Goal: Find specific page/section: Find specific page/section

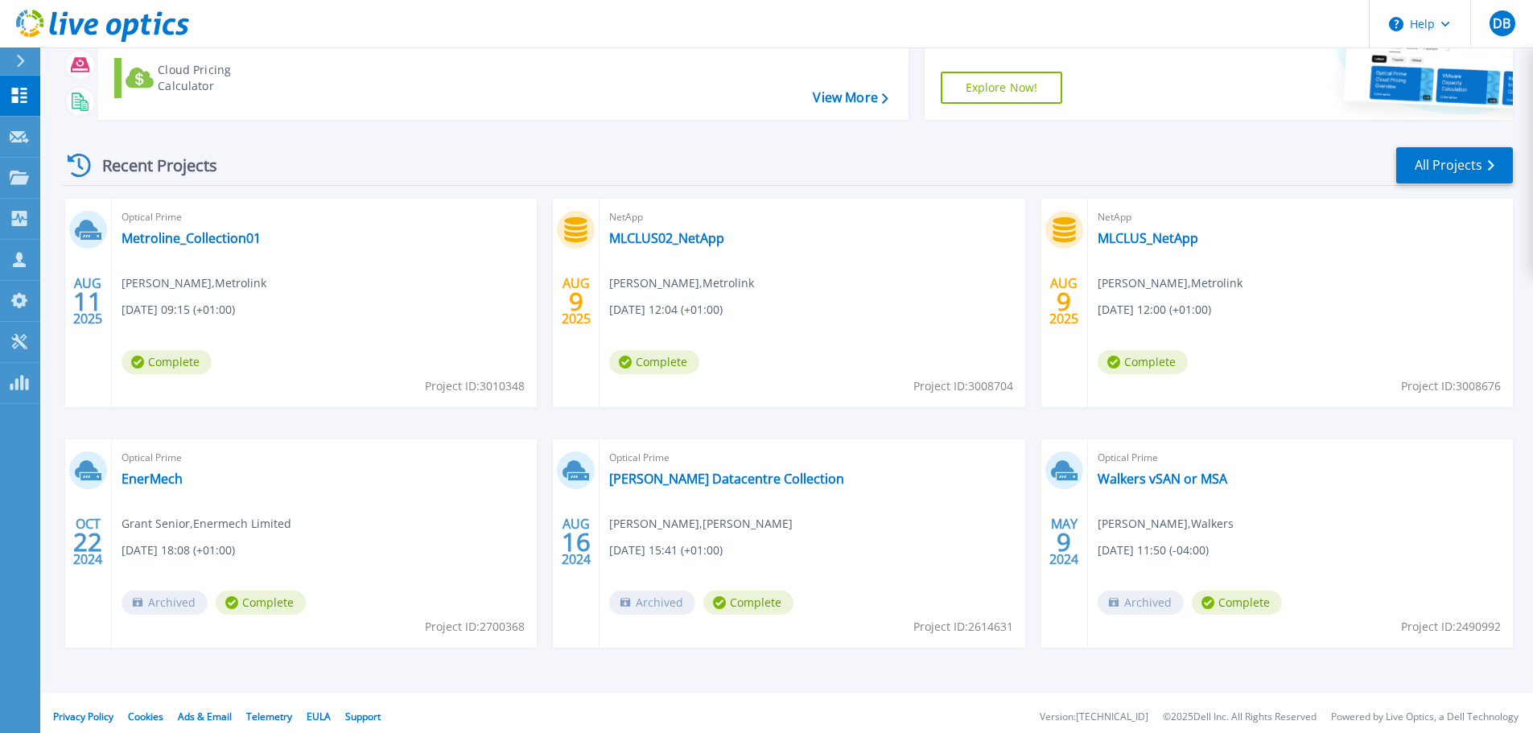
scroll to position [159, 0]
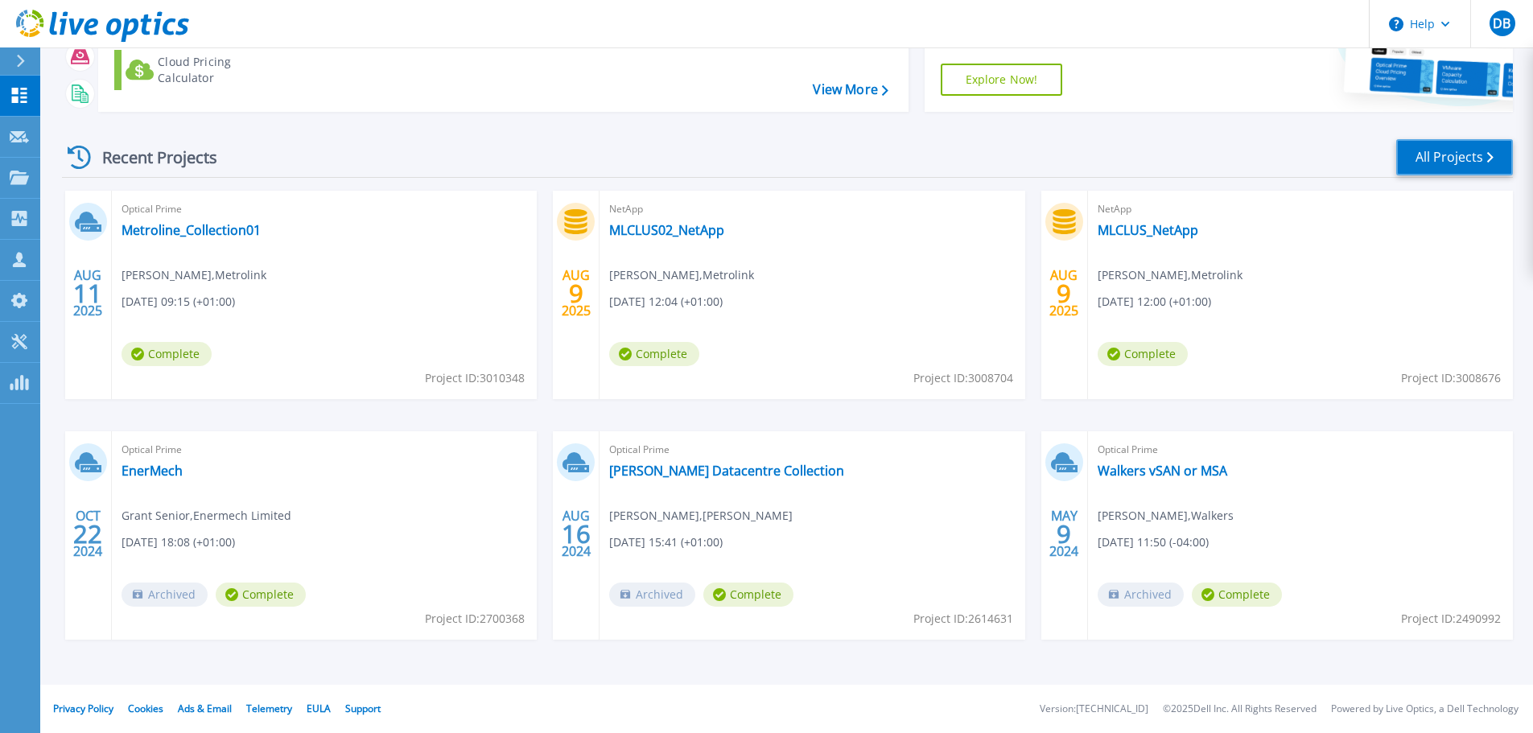
click at [1431, 158] on link "All Projects" at bounding box center [1454, 157] width 117 height 36
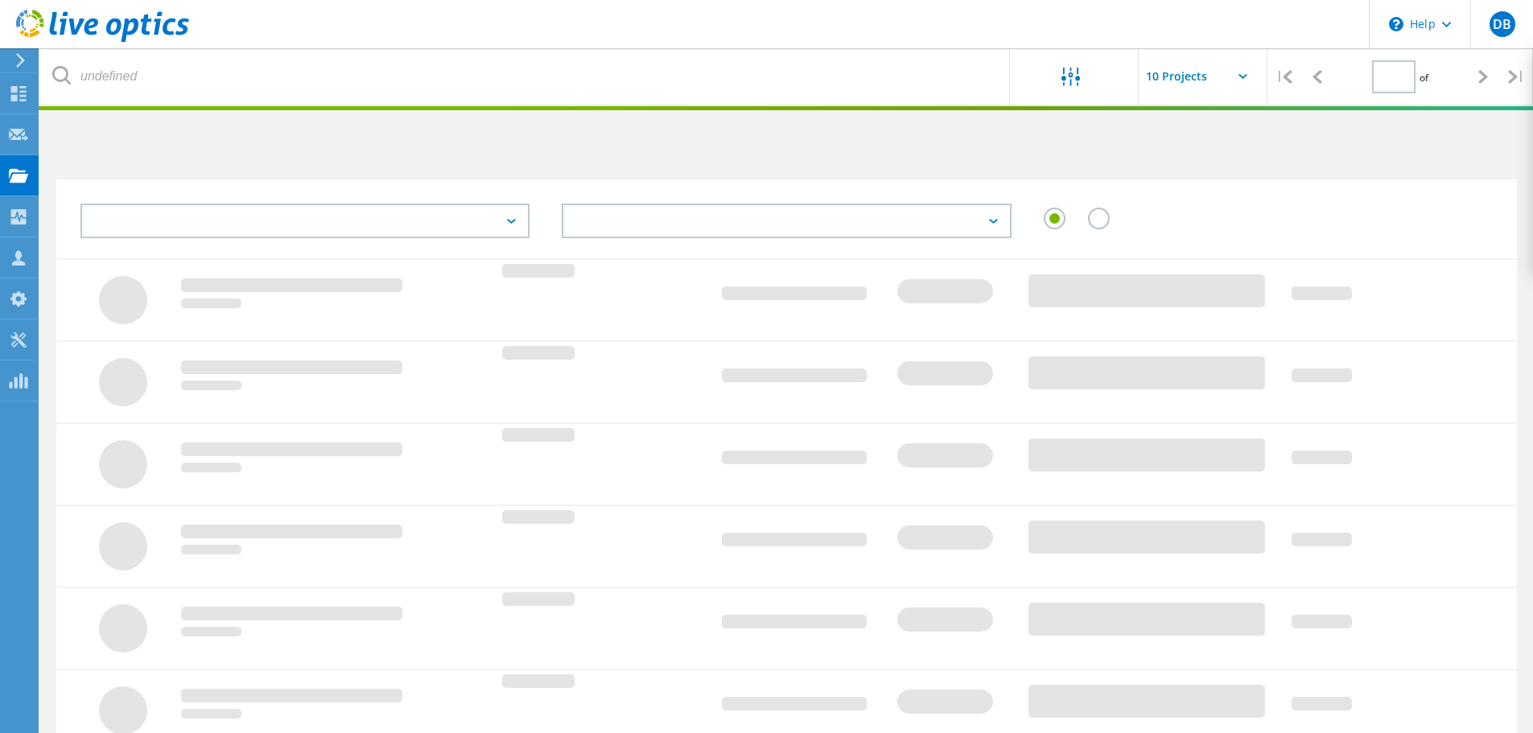
type input "1"
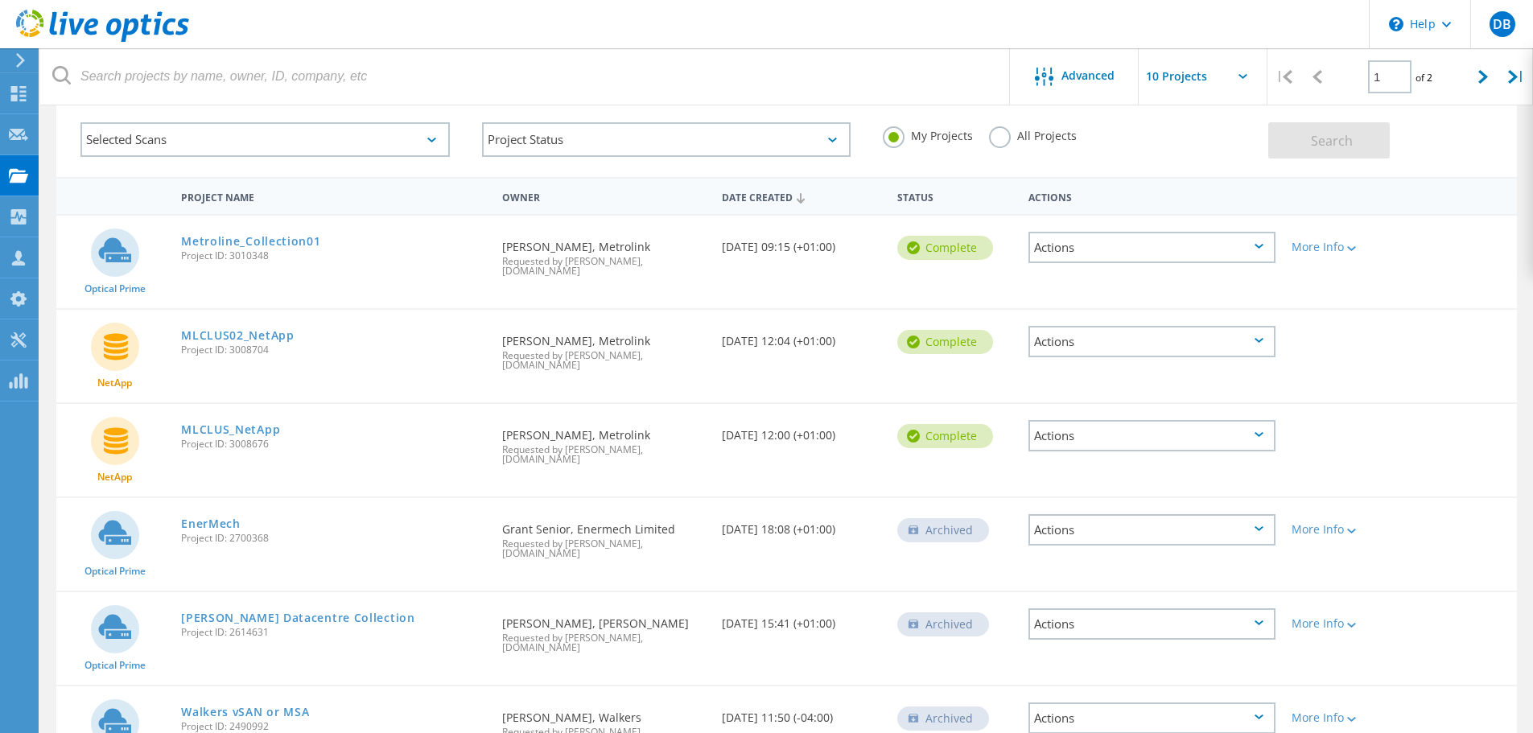
scroll to position [80, 0]
click at [823, 405] on div "Date Created 08/09/2025, 12:00 (+01:00)" at bounding box center [801, 431] width 175 height 53
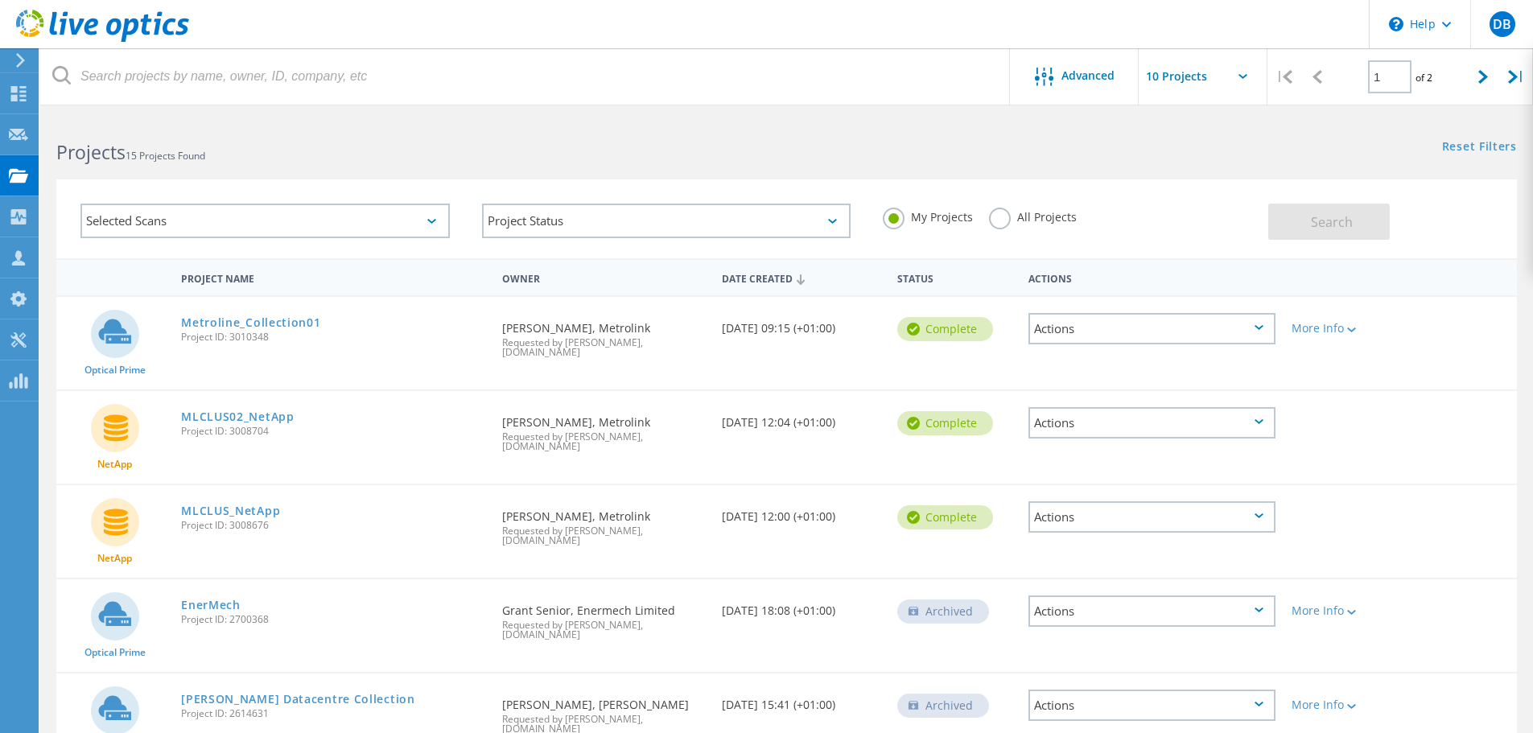
click at [997, 220] on label "All Projects" at bounding box center [1033, 215] width 88 height 15
click at [0, 0] on input "All Projects" at bounding box center [0, 0] width 0 height 0
click at [1340, 202] on div "Search" at bounding box center [1388, 213] width 241 height 52
click at [1333, 217] on span "Search" at bounding box center [1332, 222] width 42 height 18
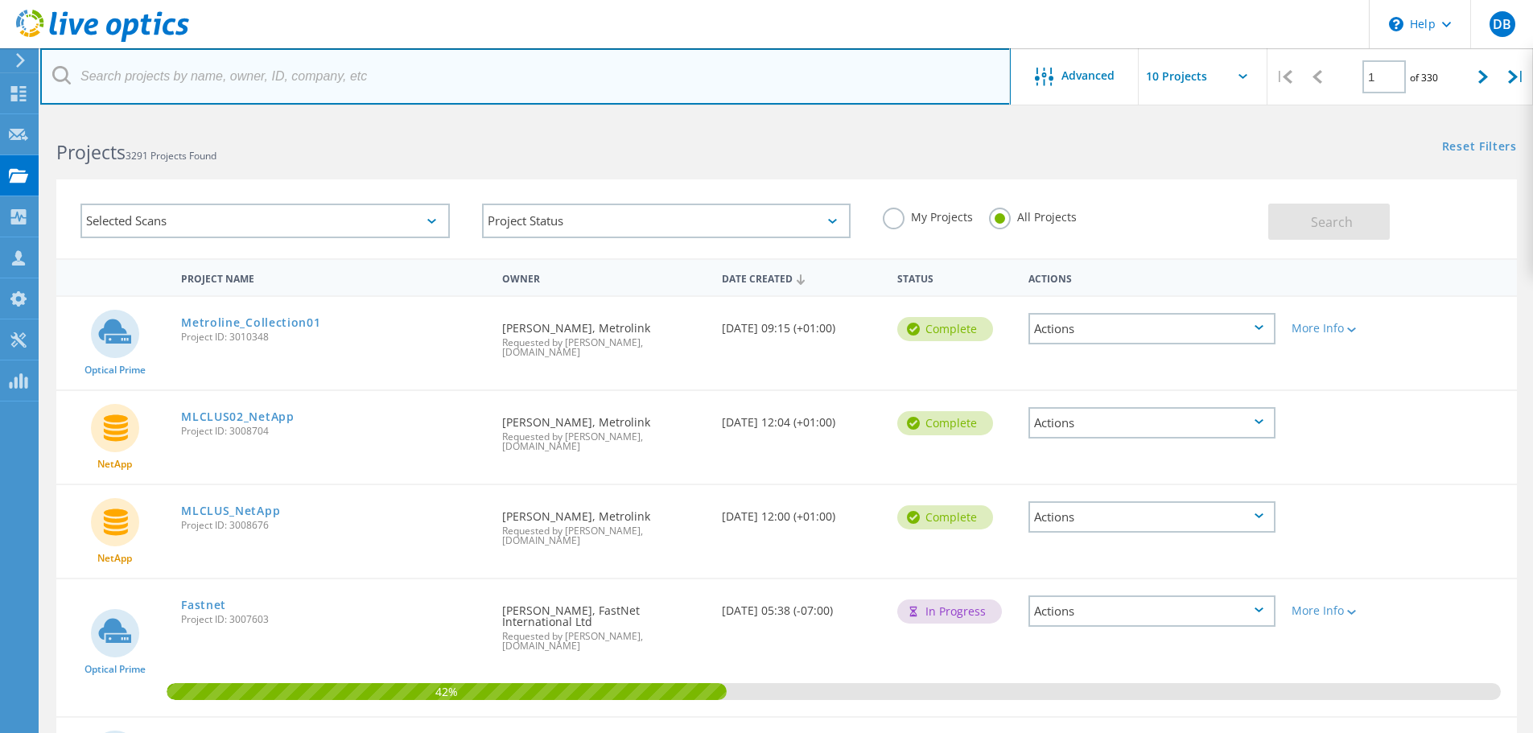
click at [290, 69] on input "text" at bounding box center [525, 76] width 970 height 56
type input "autu"
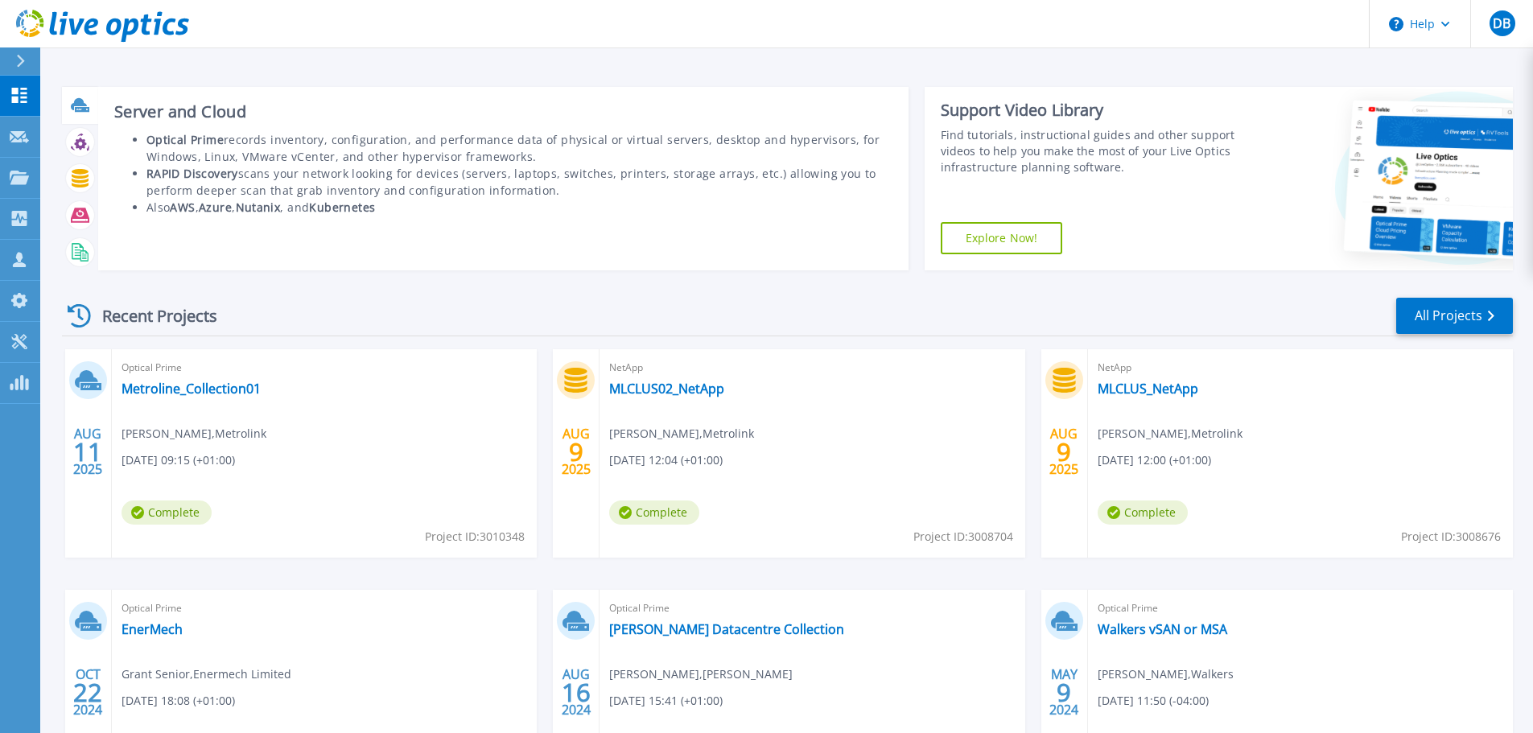
click at [80, 99] on icon at bounding box center [79, 104] width 16 height 12
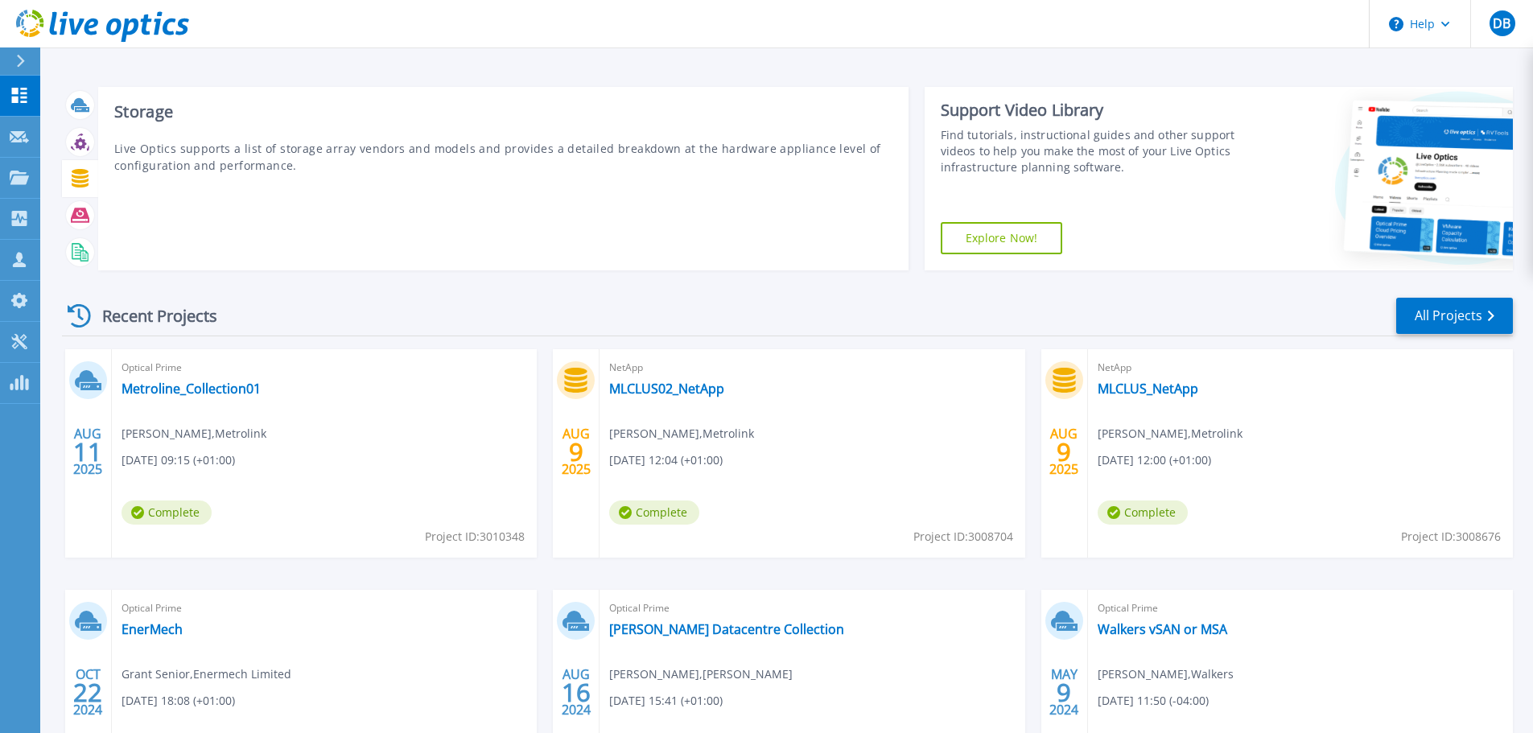
click at [84, 171] on icon at bounding box center [80, 178] width 17 height 19
click at [73, 211] on icon at bounding box center [80, 215] width 19 height 19
click at [76, 239] on div at bounding box center [80, 252] width 28 height 28
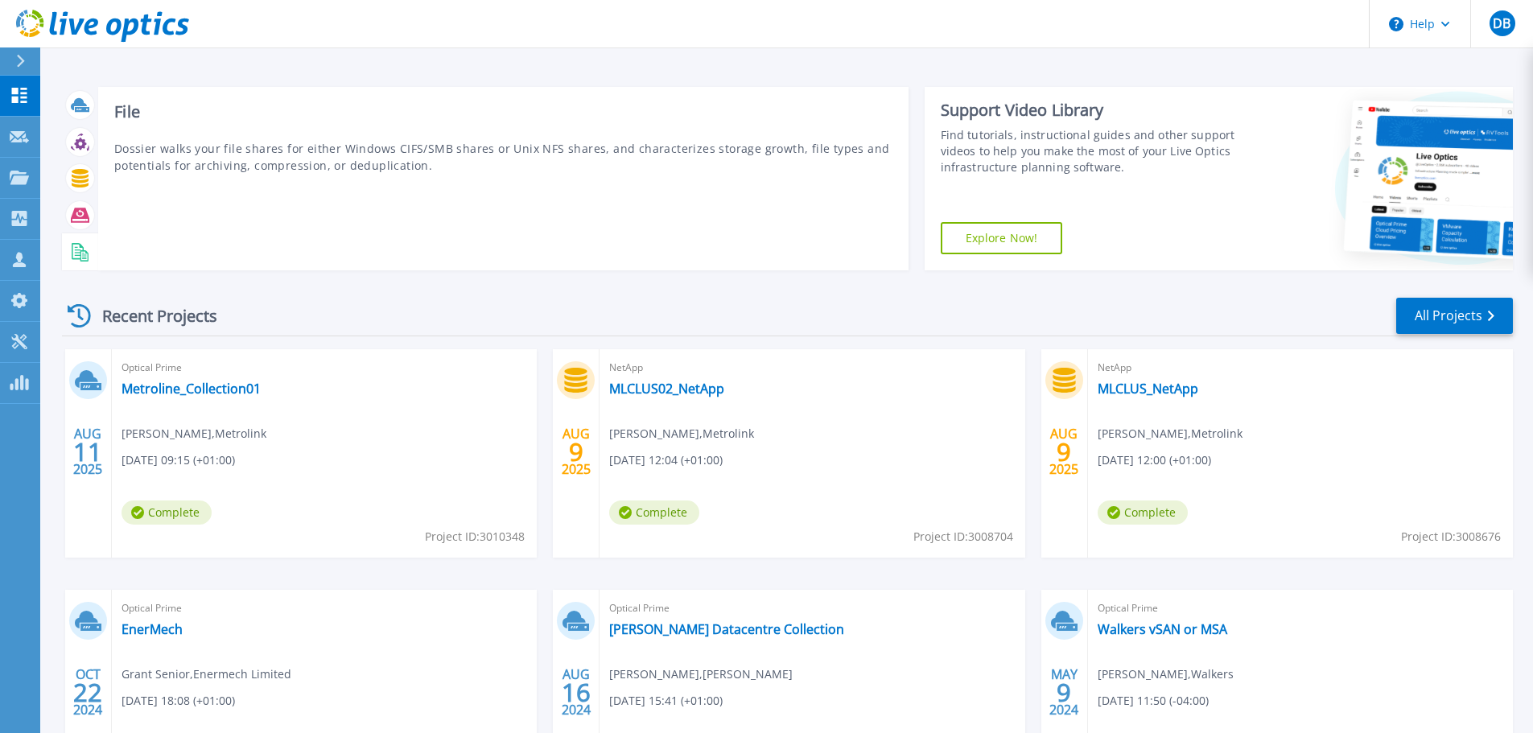
click at [76, 245] on icon at bounding box center [80, 252] width 19 height 19
click at [78, 175] on icon at bounding box center [80, 178] width 17 height 19
click at [75, 144] on icon at bounding box center [80, 144] width 12 height 12
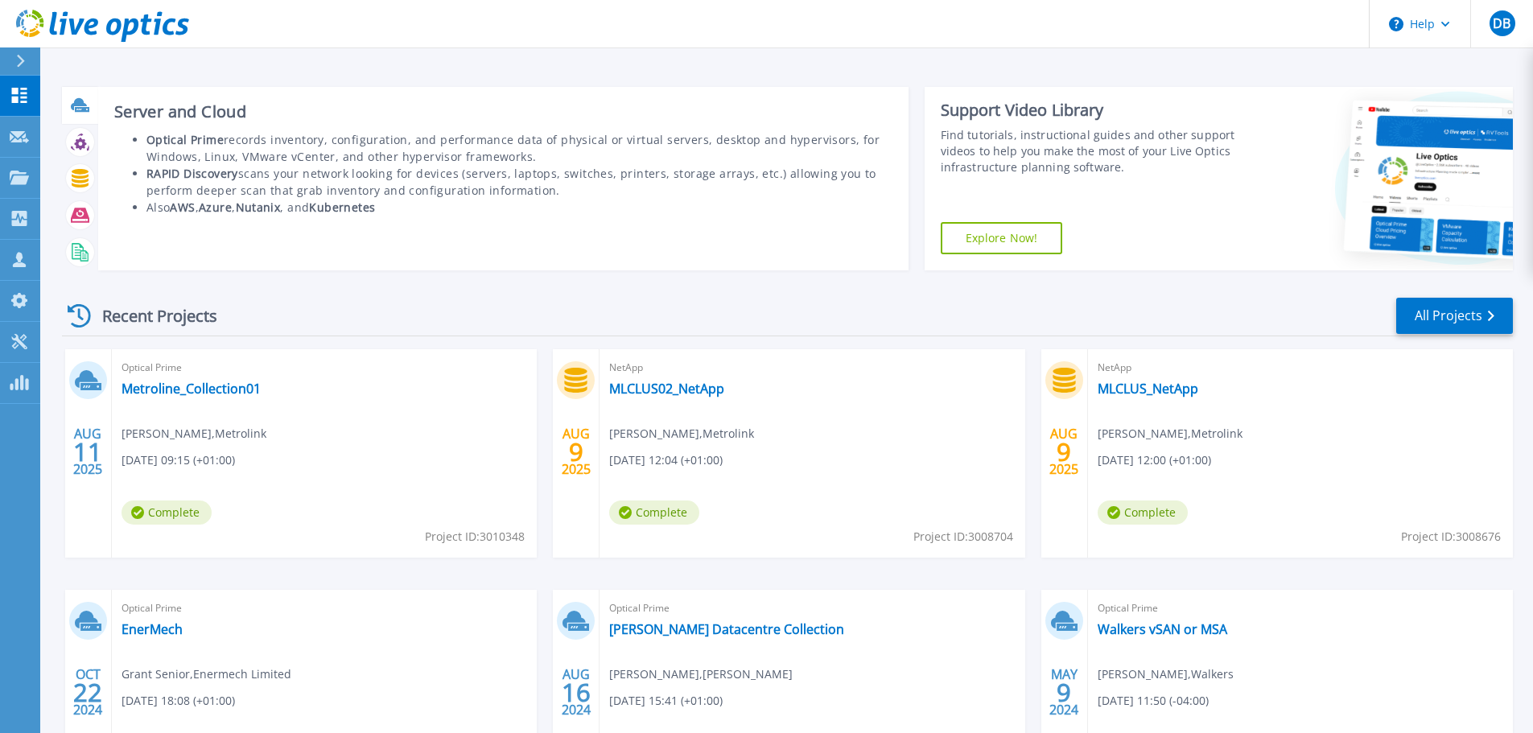
click at [78, 106] on icon at bounding box center [79, 104] width 16 height 12
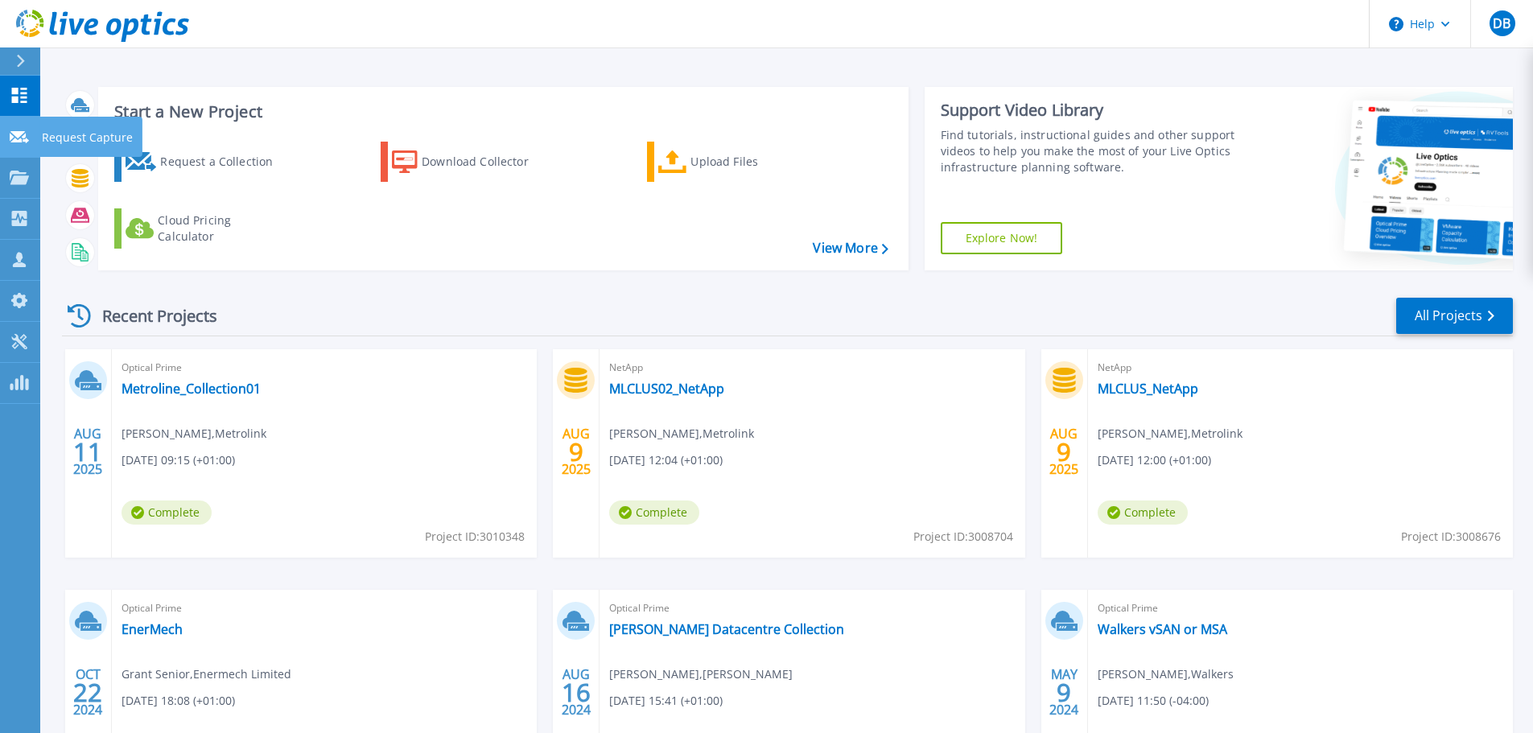
click at [14, 130] on div at bounding box center [19, 136] width 19 height 14
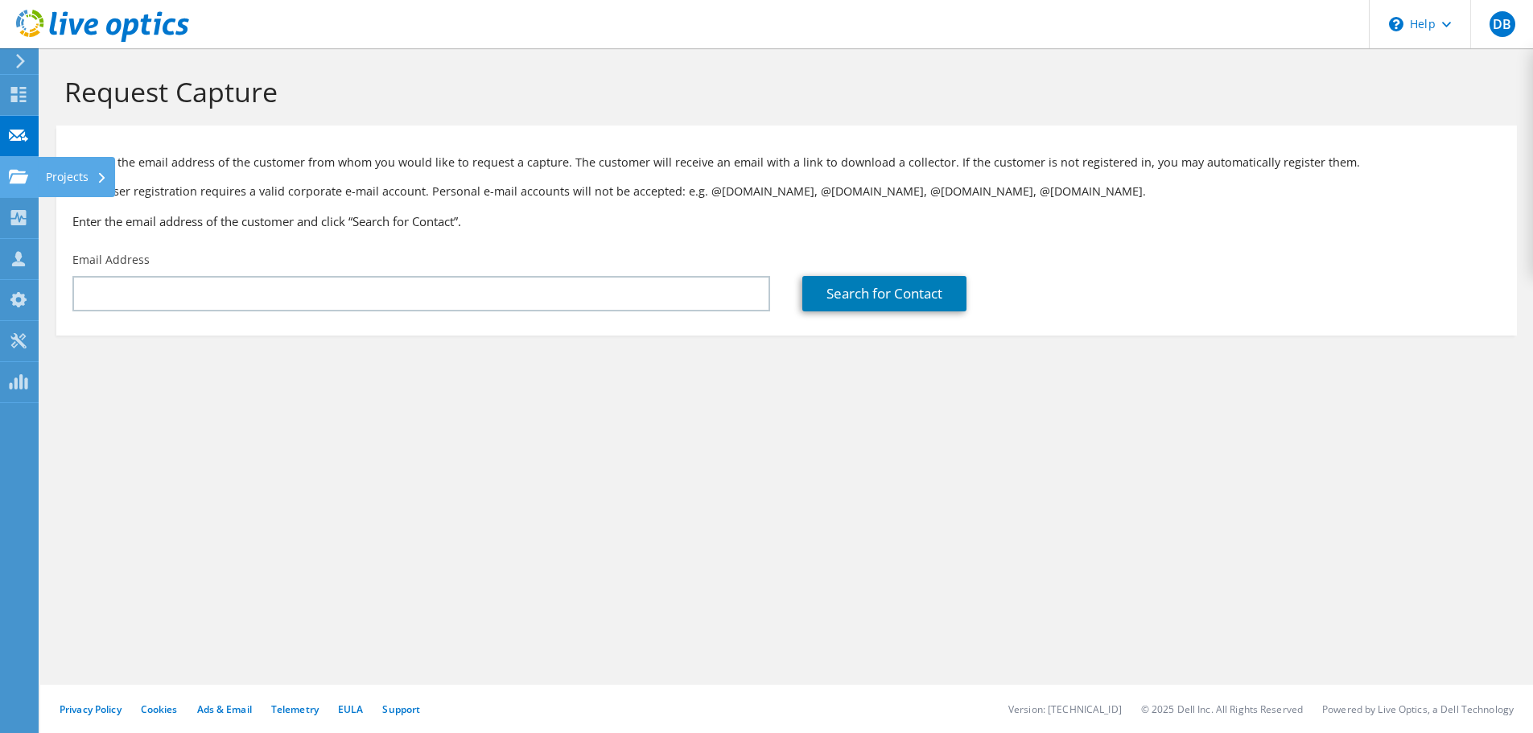
click at [23, 179] on use at bounding box center [18, 176] width 19 height 14
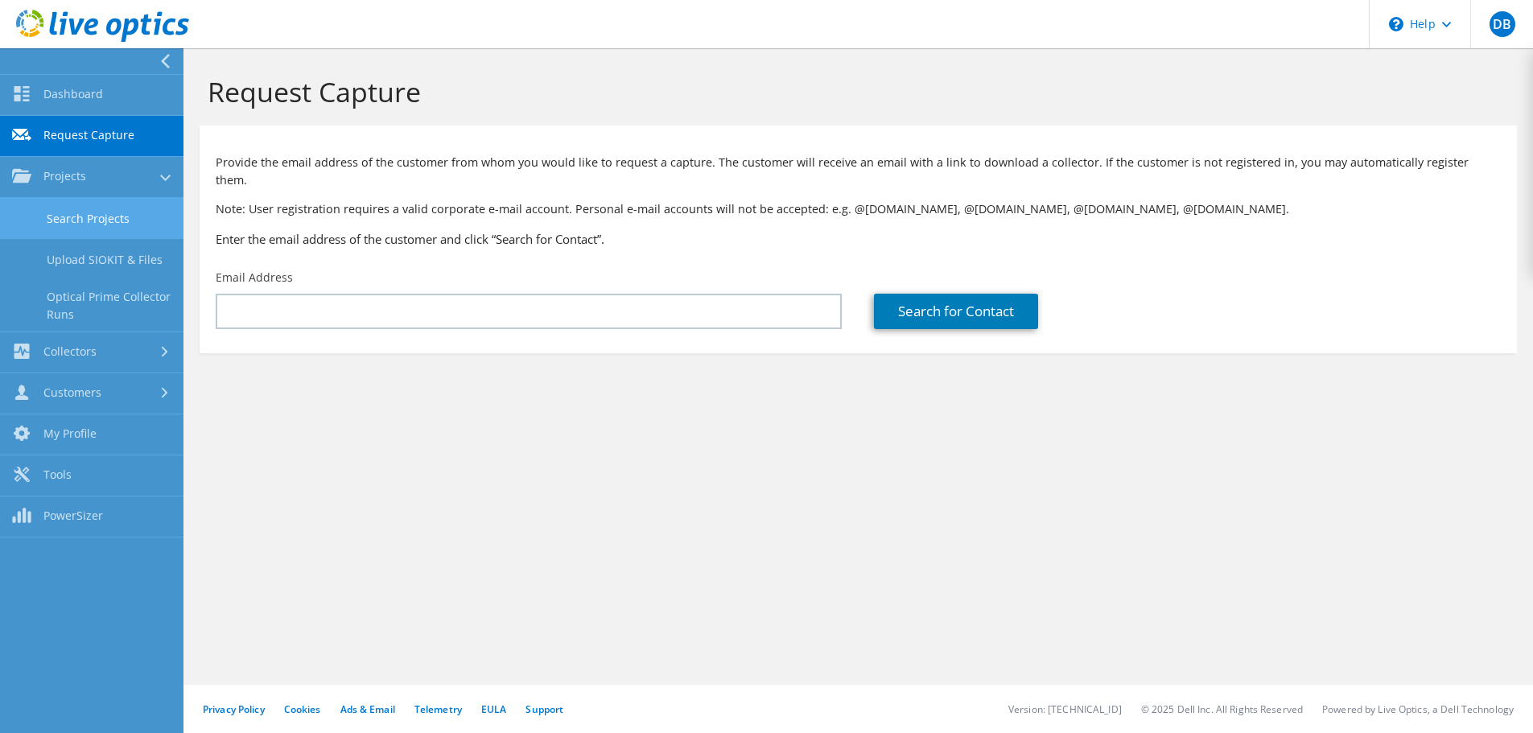
click at [67, 216] on link "Search Projects" at bounding box center [91, 218] width 183 height 41
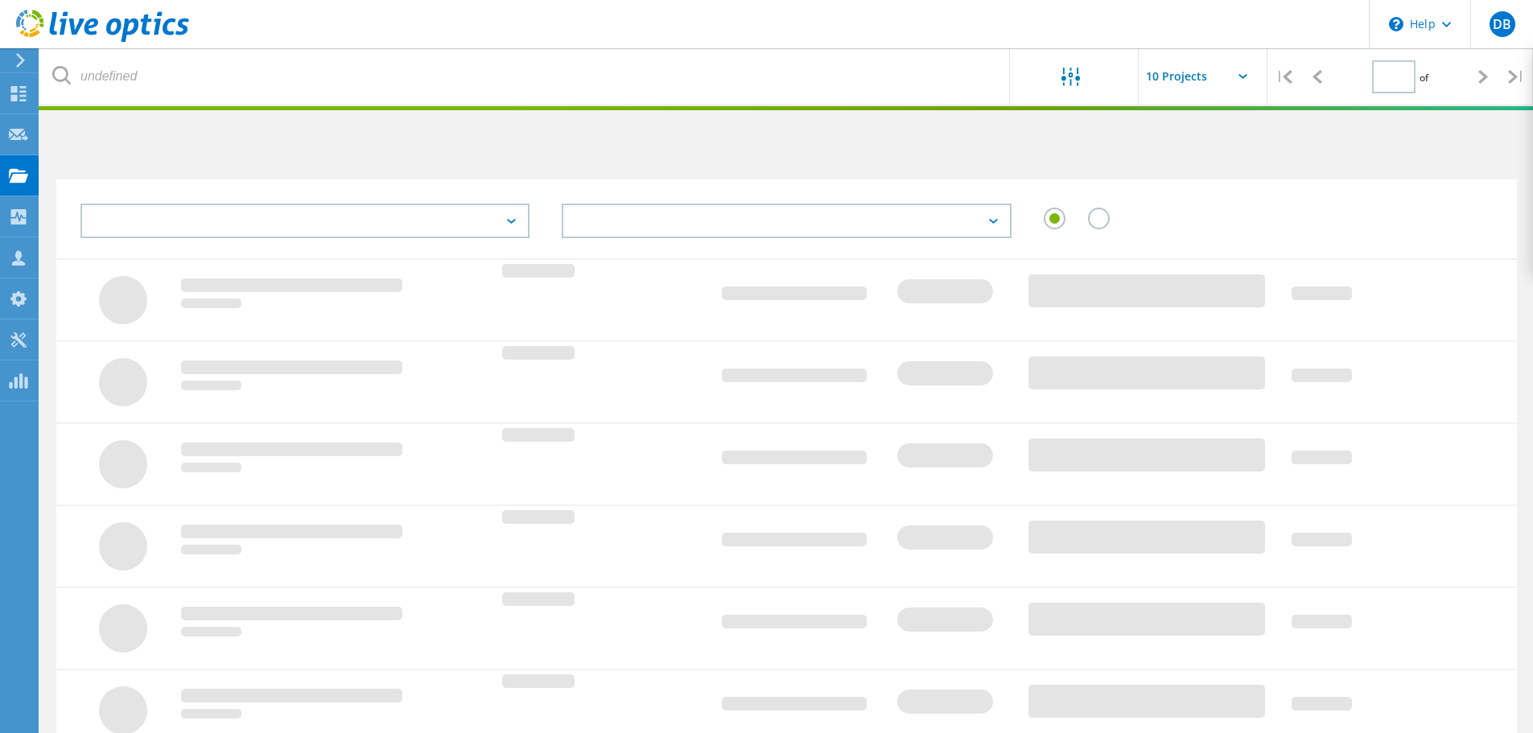
type input "1"
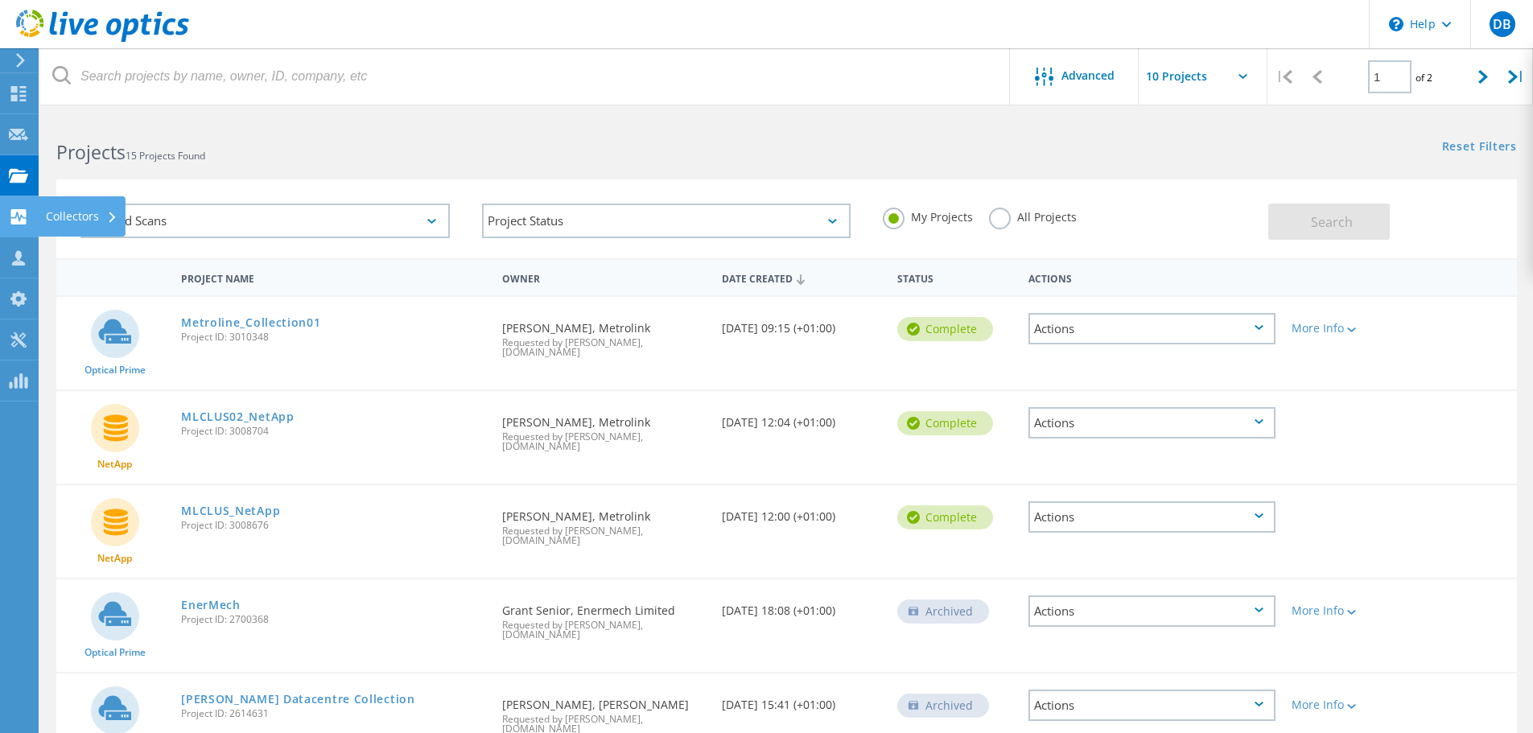
click at [23, 219] on use at bounding box center [18, 216] width 15 height 15
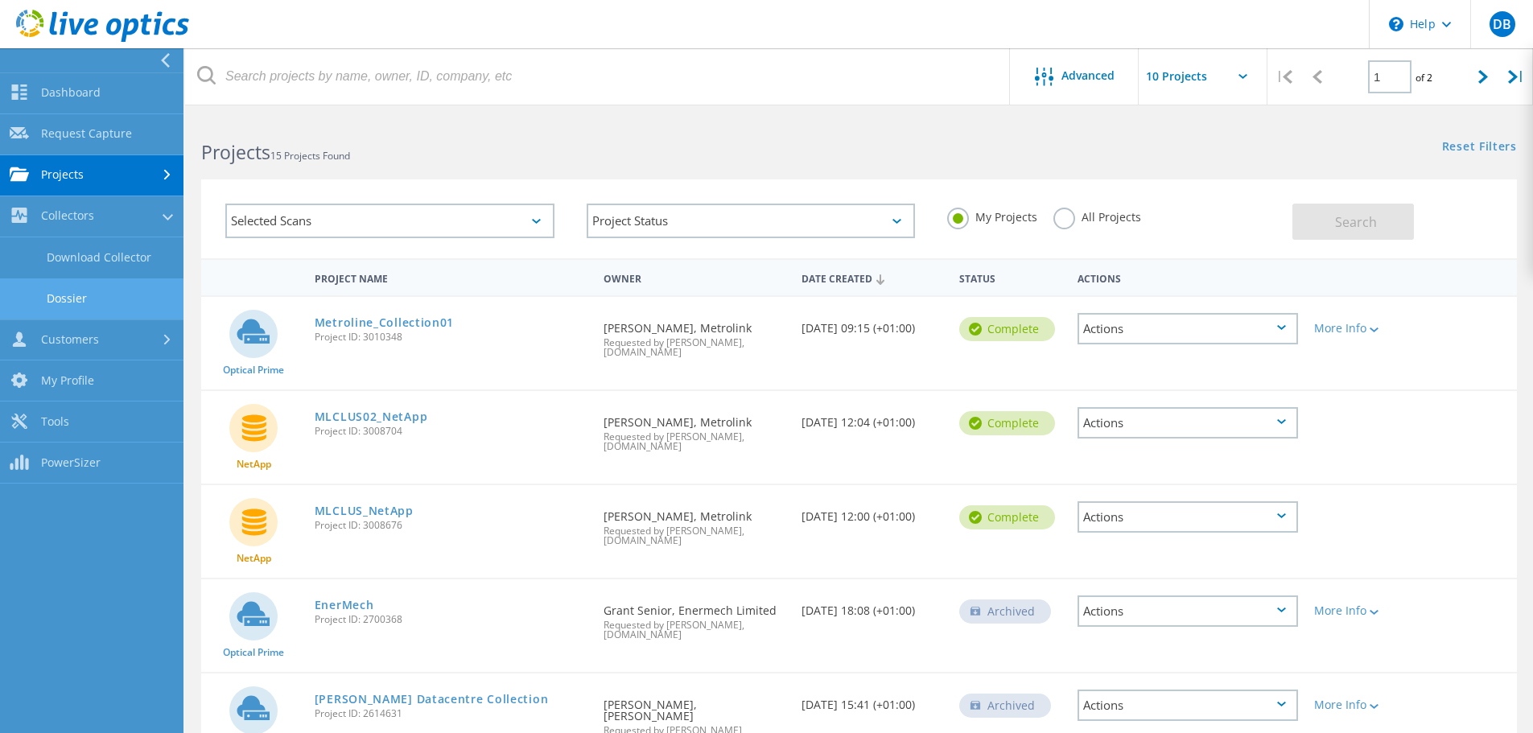
click at [63, 299] on link "Dossier" at bounding box center [91, 298] width 183 height 41
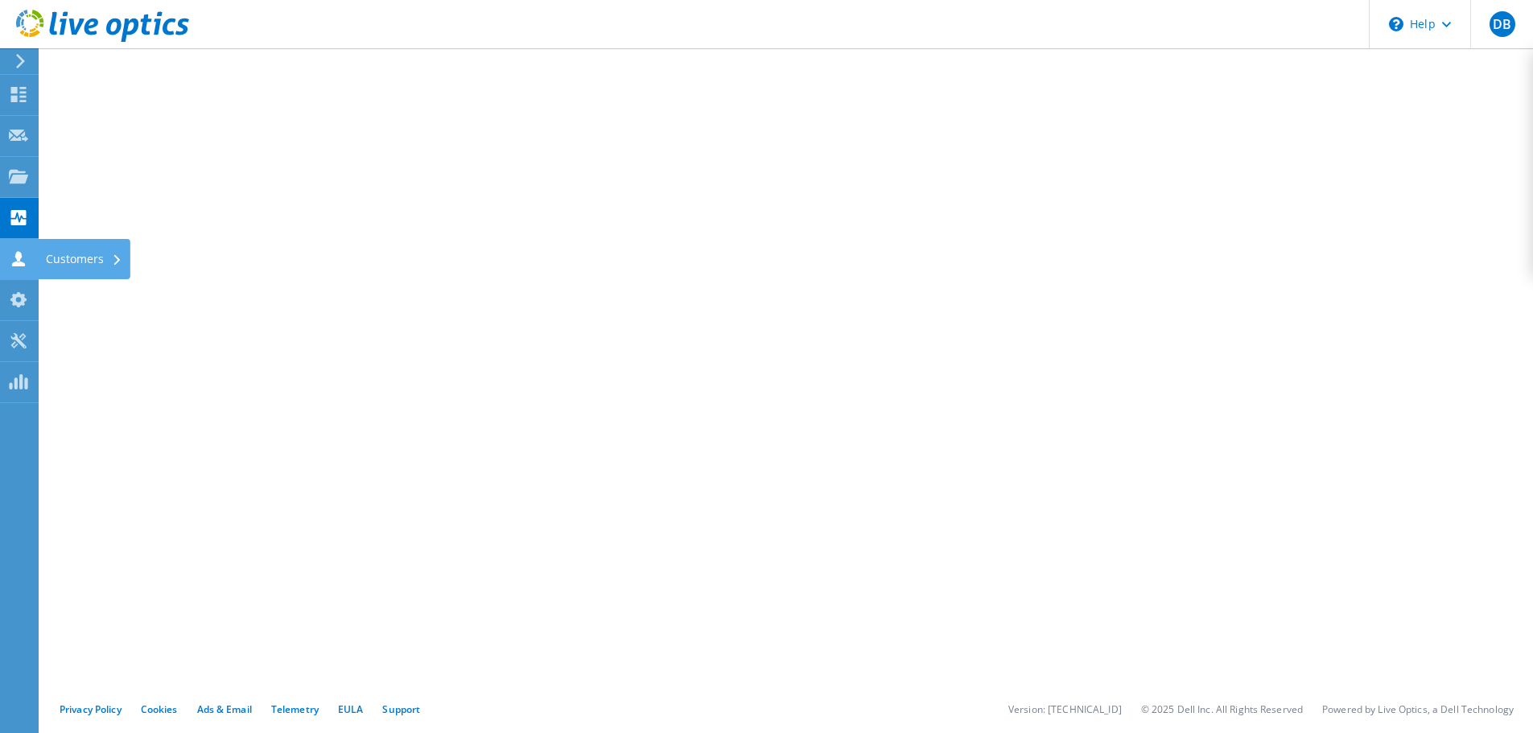
click at [17, 261] on use at bounding box center [18, 258] width 13 height 15
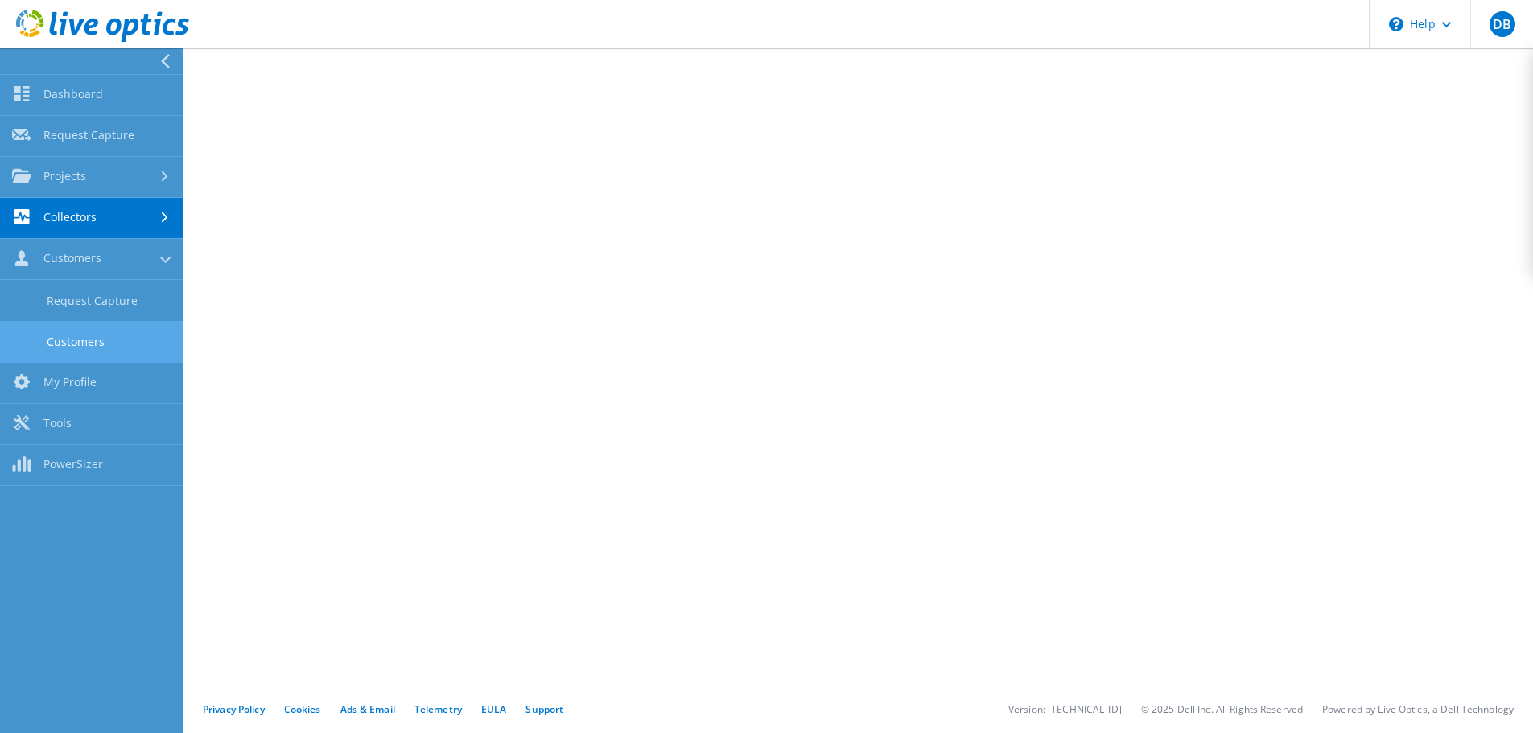
click at [92, 336] on link "Customers" at bounding box center [91, 341] width 183 height 41
